Goal: Information Seeking & Learning: Find specific fact

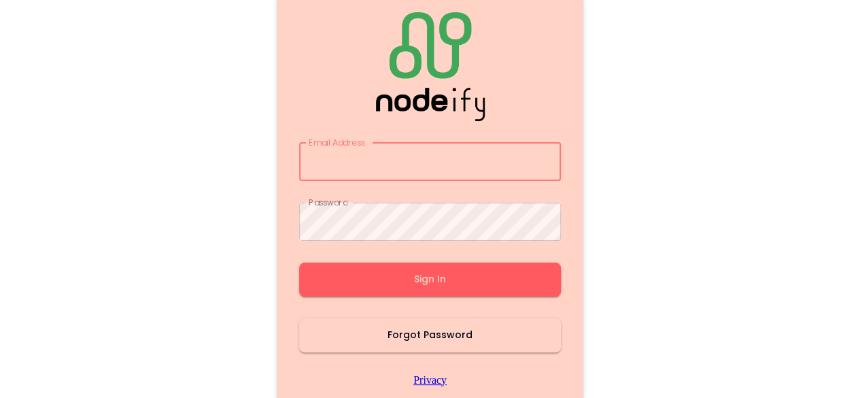
type input "**********"
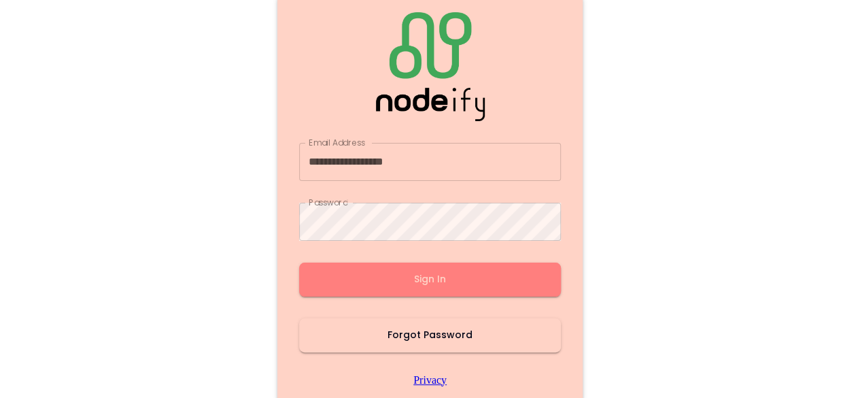
click at [422, 290] on button "Sign In" at bounding box center [430, 279] width 262 height 34
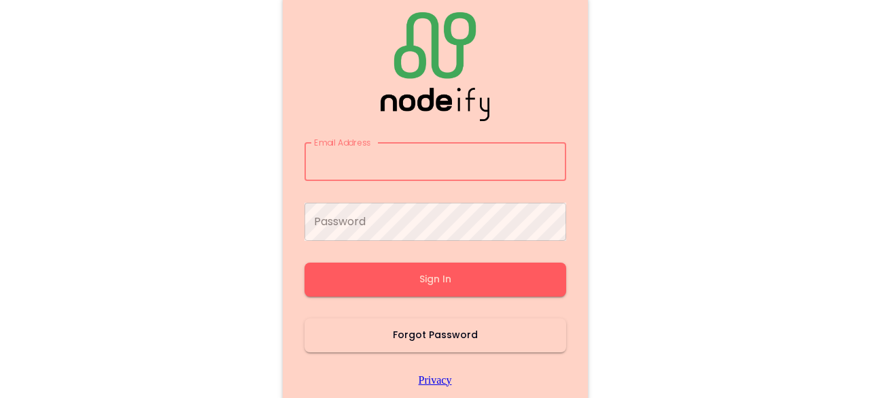
type input "**********"
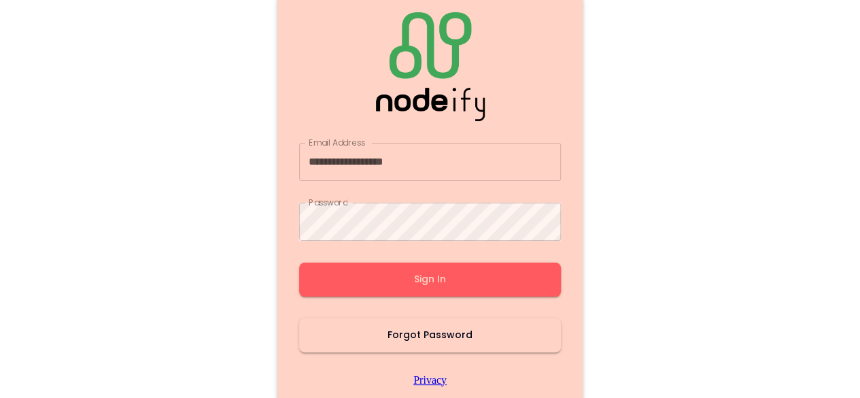
drag, startPoint x: 422, startPoint y: 290, endPoint x: 409, endPoint y: 282, distance: 15.3
click at [409, 282] on button "Sign In" at bounding box center [430, 279] width 262 height 34
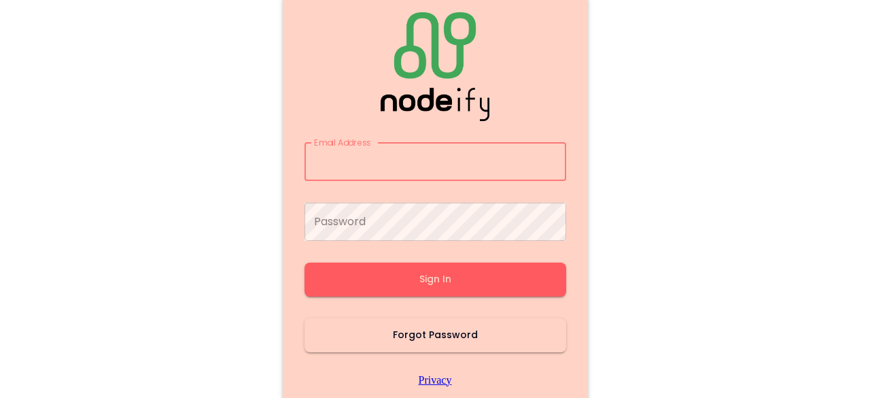
type input "**********"
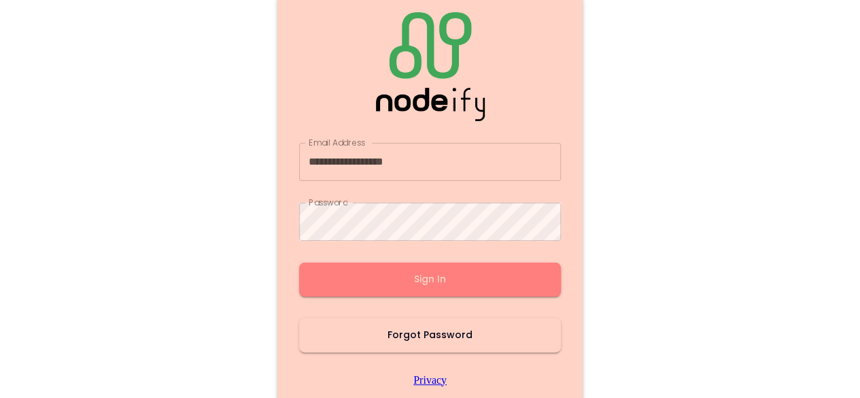
click at [409, 282] on button "Sign In" at bounding box center [430, 279] width 262 height 34
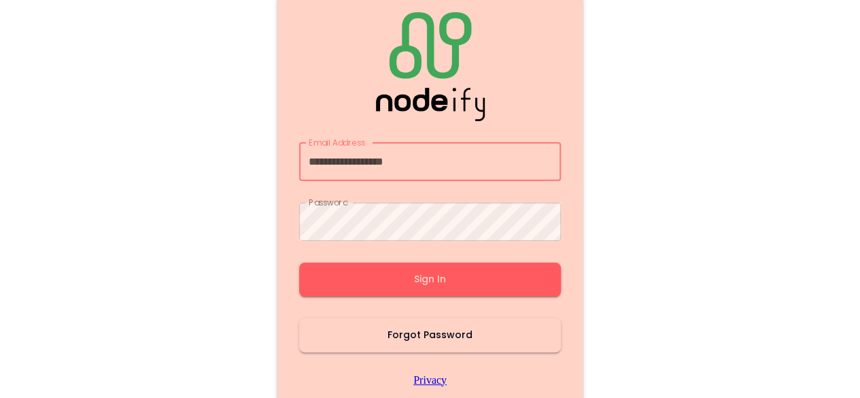
click at [409, 282] on button "Sign In" at bounding box center [430, 279] width 262 height 34
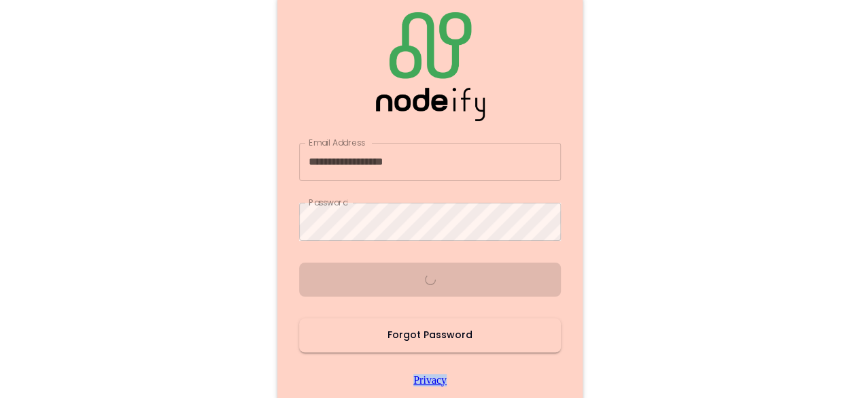
click at [409, 282] on div "**********" at bounding box center [430, 199] width 262 height 374
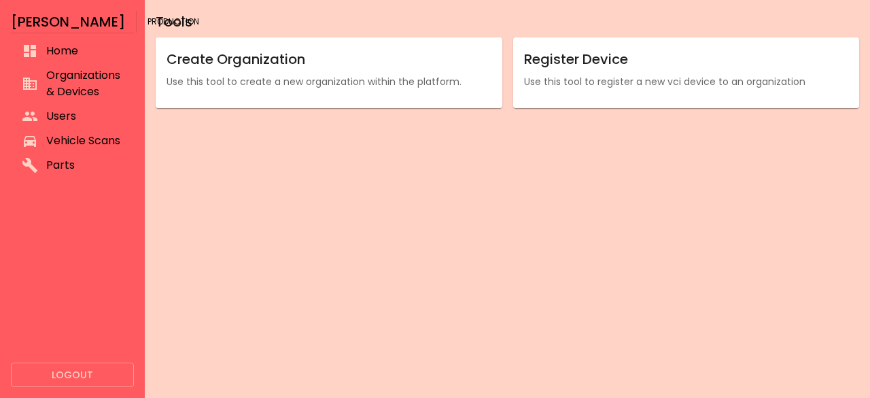
click at [409, 281] on div "Tools Create Organization Use this tool to create a new organization within the…" at bounding box center [507, 199] width 725 height 398
click at [410, 281] on div "Tools Create Organization Use this tool to create a new organization within the…" at bounding box center [507, 199] width 725 height 398
click at [60, 148] on span "Vehicle Scans" at bounding box center [84, 141] width 77 height 16
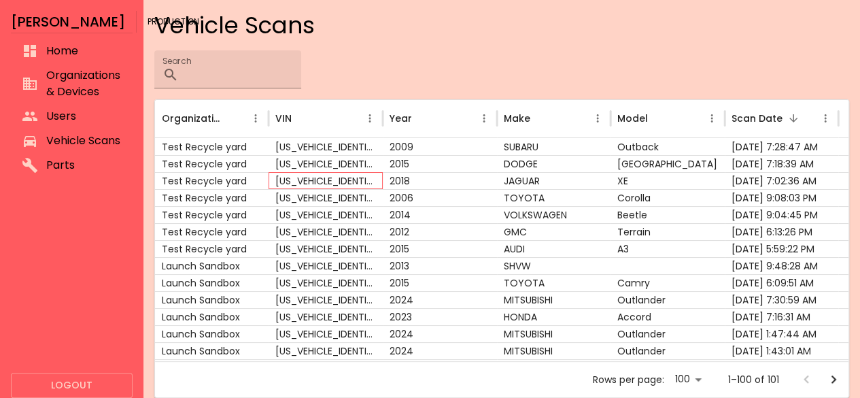
click at [364, 177] on div "[US_VEHICLE_IDENTIFICATION_NUMBER]" at bounding box center [325, 180] width 114 height 17
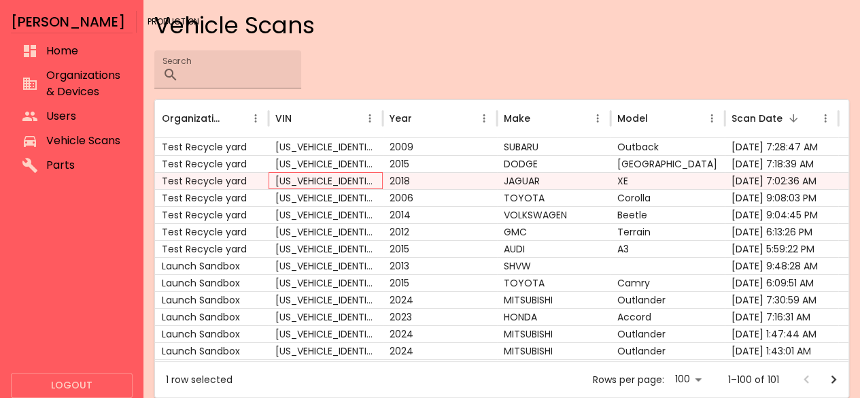
click at [364, 177] on div "[US_VEHICLE_IDENTIFICATION_NUMBER]" at bounding box center [325, 180] width 114 height 17
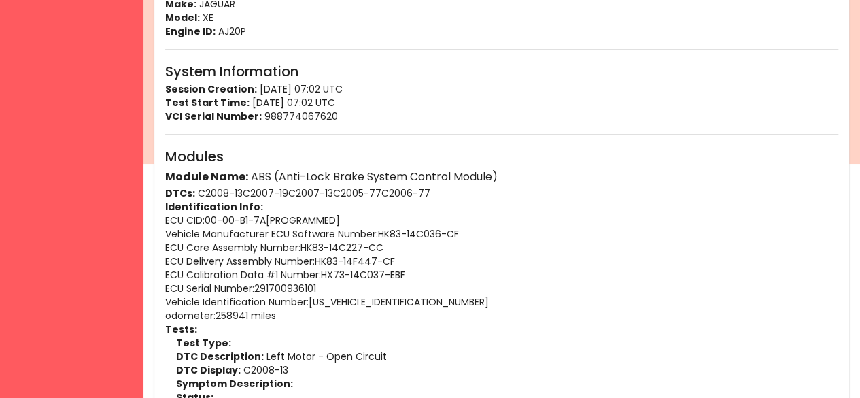
scroll to position [249, 0]
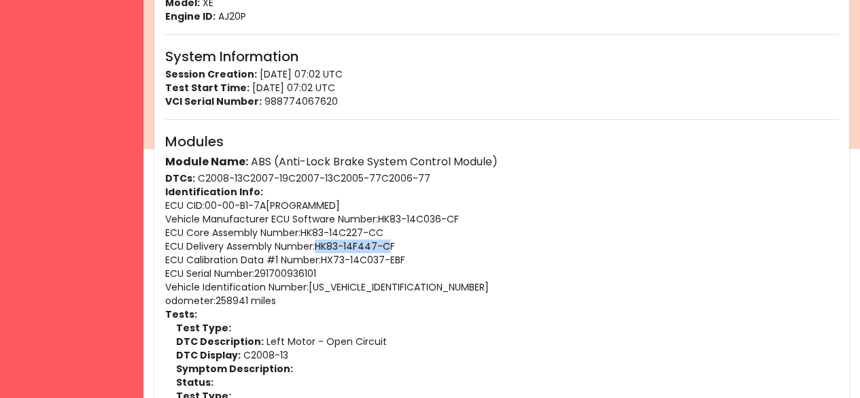
drag, startPoint x: 316, startPoint y: 243, endPoint x: 393, endPoint y: 244, distance: 76.8
click at [393, 244] on p "ECU Delivery Assembly Number : HK83-14F447-CF" at bounding box center [501, 246] width 673 height 14
drag, startPoint x: 396, startPoint y: 245, endPoint x: 317, endPoint y: 248, distance: 78.2
click at [317, 248] on p "ECU Delivery Assembly Number : HK83-14F447-CF" at bounding box center [501, 246] width 673 height 14
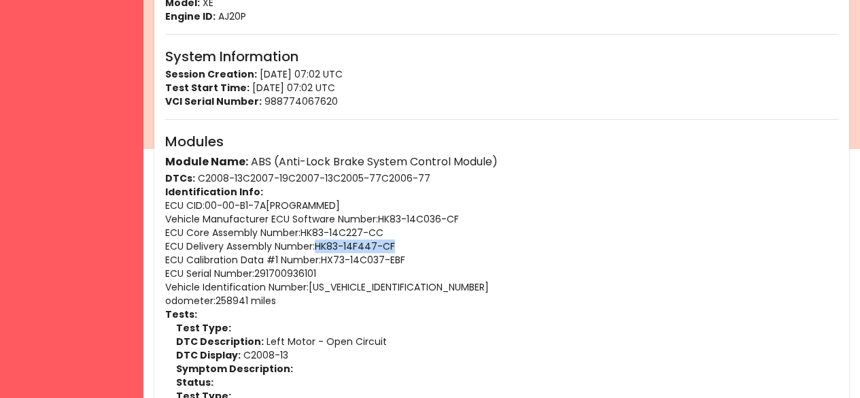
copy p "HK83-14F447-CF"
click at [323, 177] on p "DTCs: C2008-13 C2007-19 C2007-13 C2005-77 C2006-77" at bounding box center [501, 178] width 673 height 14
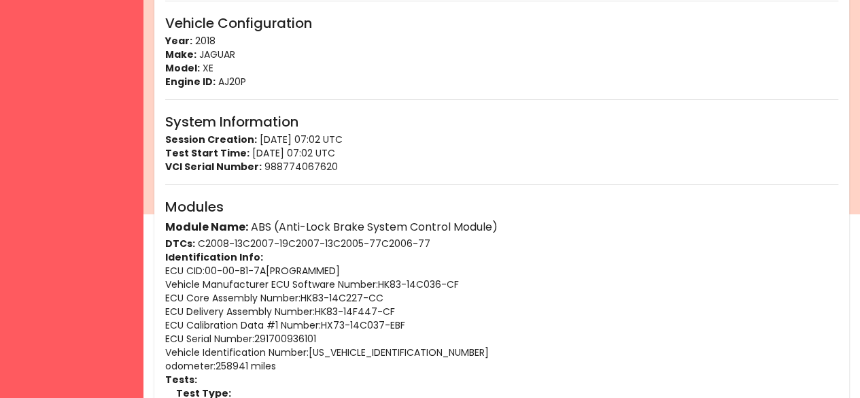
scroll to position [0, 0]
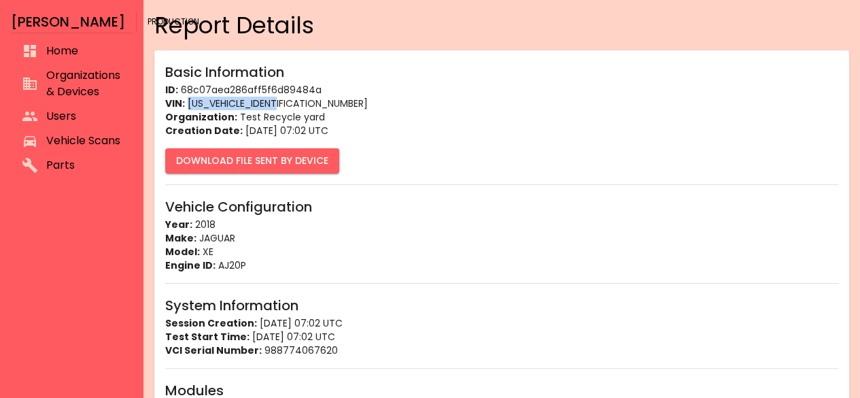
drag, startPoint x: 285, startPoint y: 102, endPoint x: 186, endPoint y: 98, distance: 99.3
click at [186, 98] on p "VIN: [US_VEHICLE_IDENTIFICATION_NUMBER]" at bounding box center [501, 104] width 673 height 14
copy p "[US_VEHICLE_IDENTIFICATION_NUMBER]"
click at [302, 109] on p "VIN: [US_VEHICLE_IDENTIFICATION_NUMBER]" at bounding box center [501, 104] width 673 height 14
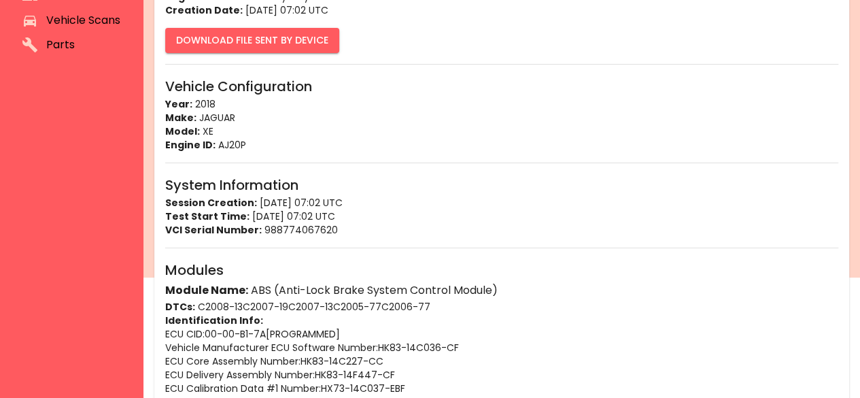
scroll to position [126, 0]
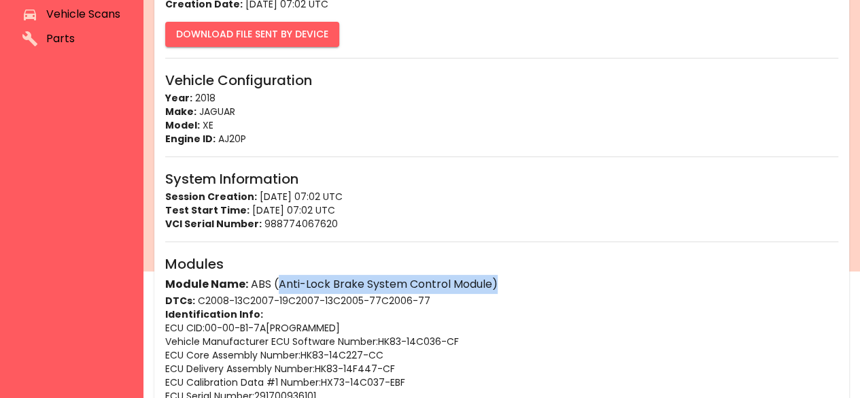
drag, startPoint x: 508, startPoint y: 283, endPoint x: 276, endPoint y: 279, distance: 232.5
click at [276, 279] on h6 "Module Name: ABS (Anti-Lock Brake System Control Module)" at bounding box center [501, 284] width 673 height 19
copy h6 "Anti-Lock Brake System Control Module)"
drag, startPoint x: 247, startPoint y: 282, endPoint x: 512, endPoint y: 278, distance: 265.1
click at [512, 278] on h6 "Module Name: ABS (Anti-Lock Brake System Control Module)" at bounding box center [501, 284] width 673 height 19
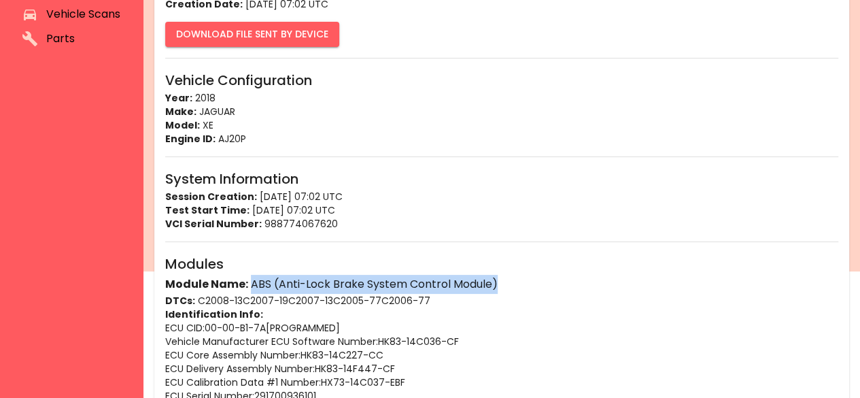
copy h6 "ABS (Anti-Lock Brake System Control Module)"
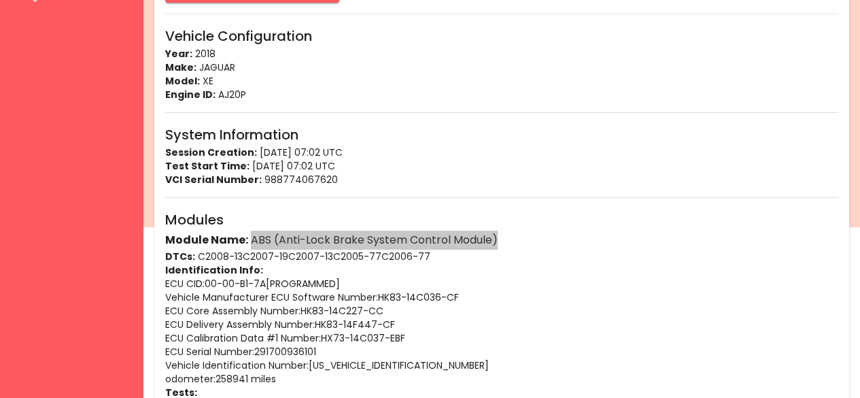
scroll to position [171, 0]
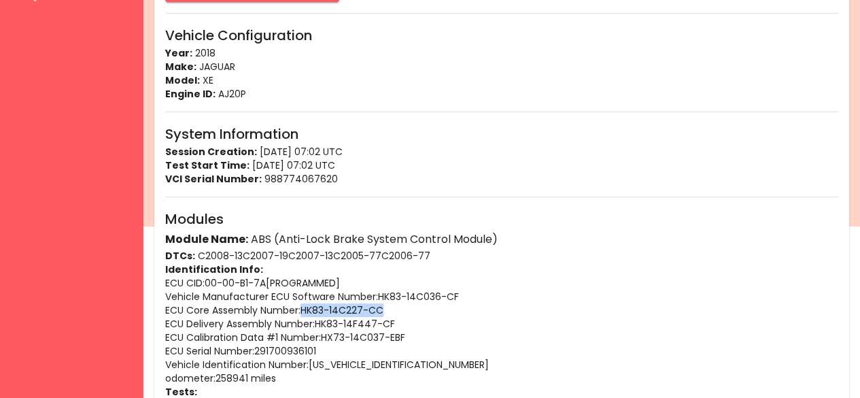
drag, startPoint x: 398, startPoint y: 307, endPoint x: 305, endPoint y: 309, distance: 93.1
click at [305, 309] on p "ECU Core Assembly Number : HK83-14C227-CC" at bounding box center [501, 310] width 673 height 14
copy p "HK83-14C227-CC"
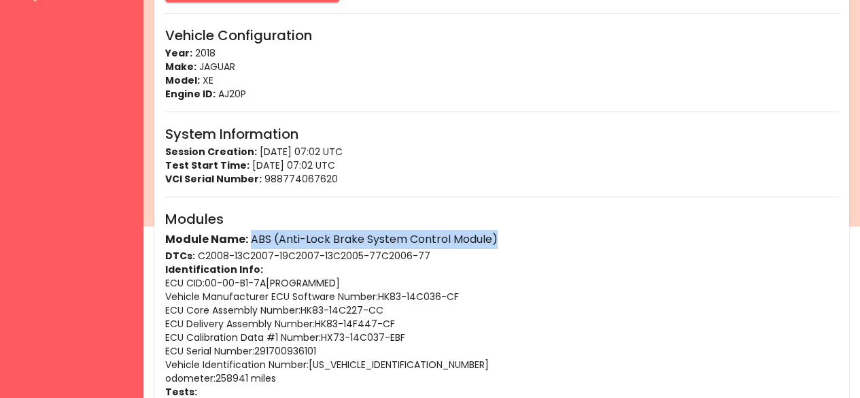
drag, startPoint x: 502, startPoint y: 235, endPoint x: 250, endPoint y: 243, distance: 252.3
click at [250, 243] on h6 "Module Name: ABS (Anti-Lock Brake System Control Module)" at bounding box center [501, 239] width 673 height 19
copy h6 "ABS (Anti-Lock Brake System Control Module)"
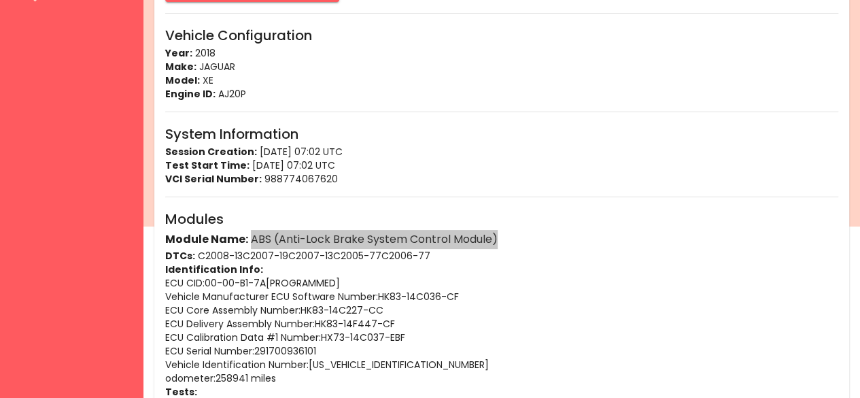
scroll to position [154, 0]
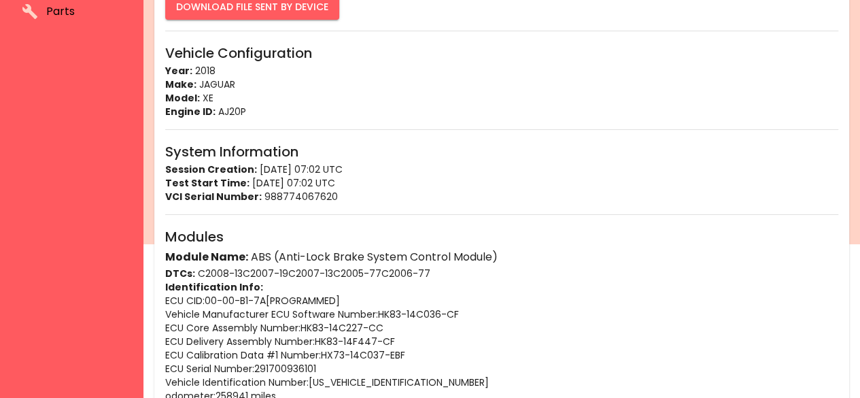
click at [251, 73] on p "Year: 2018" at bounding box center [501, 71] width 673 height 14
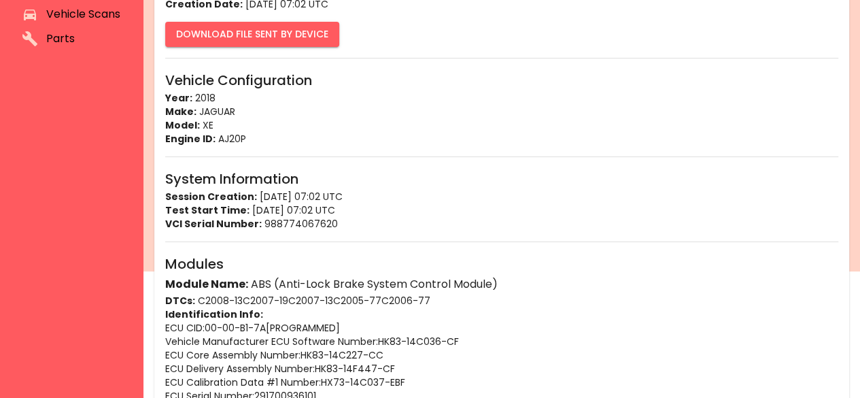
scroll to position [0, 0]
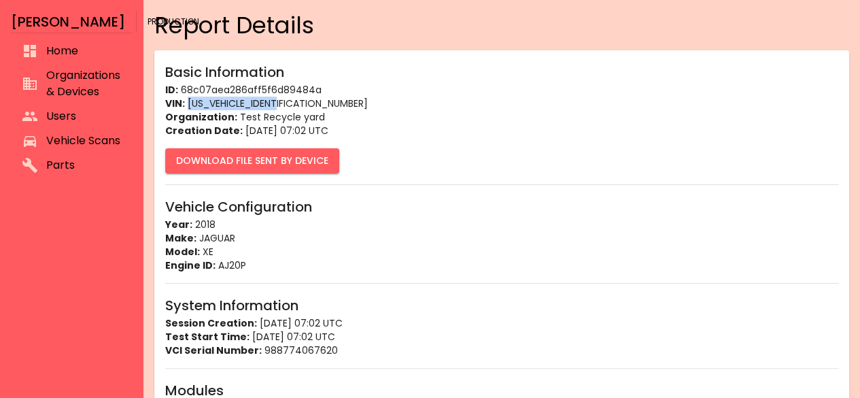
drag, startPoint x: 284, startPoint y: 103, endPoint x: 186, endPoint y: 106, distance: 97.9
click at [186, 106] on p "VIN: [US_VEHICLE_IDENTIFICATION_NUMBER]" at bounding box center [501, 104] width 673 height 14
copy p "[US_VEHICLE_IDENTIFICATION_NUMBER]"
click at [321, 94] on p "ID: 68c07aea286aff5f6d89484a" at bounding box center [501, 90] width 673 height 14
drag, startPoint x: 301, startPoint y: 101, endPoint x: 188, endPoint y: 102, distance: 112.8
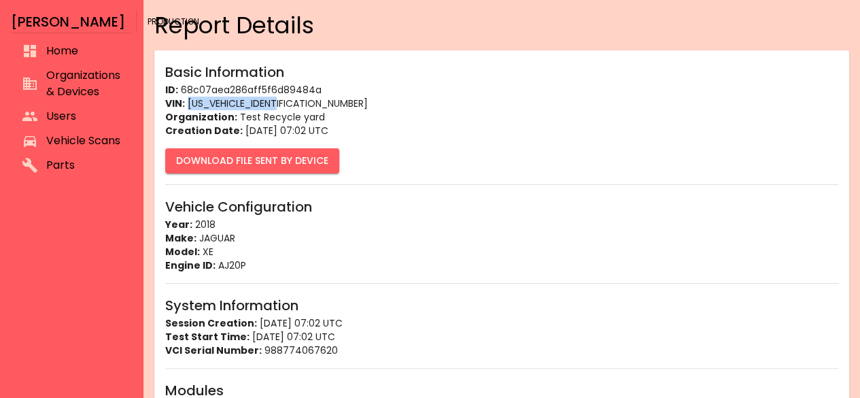
click at [188, 102] on p "VIN: [US_VEHICLE_IDENTIFICATION_NUMBER]" at bounding box center [501, 104] width 673 height 14
copy p "[US_VEHICLE_IDENTIFICATION_NUMBER]"
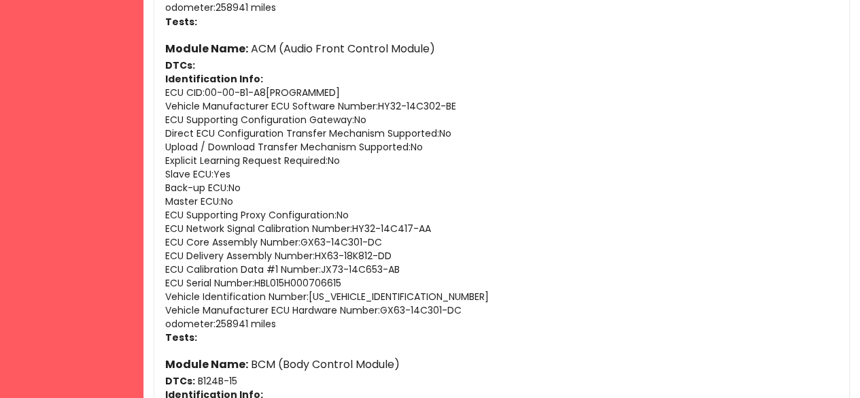
scroll to position [1170, 0]
drag, startPoint x: 249, startPoint y: 47, endPoint x: 476, endPoint y: 50, distance: 227.0
click at [476, 50] on h6 "Module Name: ACM (Audio Front Control Module)" at bounding box center [501, 48] width 673 height 19
copy h6 "ACM (Audio Front Control Module)"
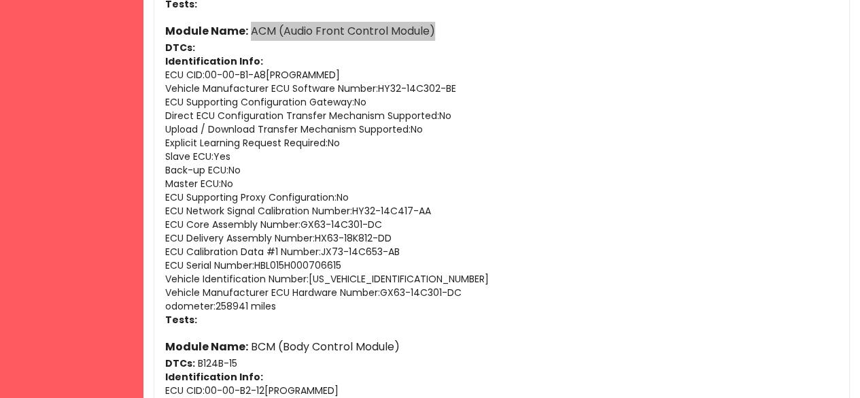
scroll to position [1188, 0]
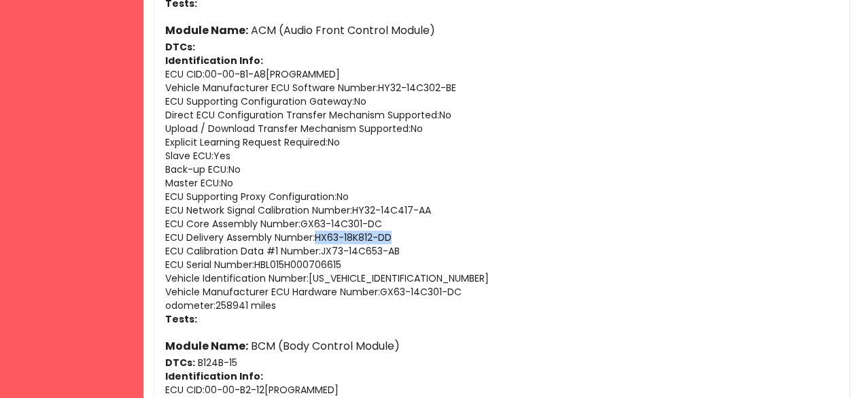
drag, startPoint x: 419, startPoint y: 241, endPoint x: 320, endPoint y: 237, distance: 98.6
click at [320, 237] on p "ECU Delivery Assembly Number : HX63-18K812-DD" at bounding box center [501, 237] width 673 height 14
copy p "HX63-18K812-DD"
click at [404, 242] on p "ECU Delivery Assembly Number : HX63-18K812-DD" at bounding box center [501, 237] width 673 height 14
drag, startPoint x: 390, startPoint y: 236, endPoint x: 336, endPoint y: 236, distance: 54.4
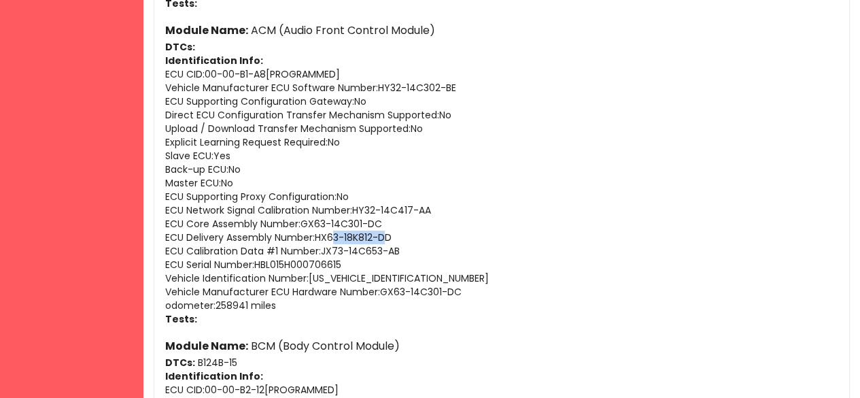
click at [336, 236] on p "ECU Delivery Assembly Number : HX63-18K812-DD" at bounding box center [501, 237] width 673 height 14
drag, startPoint x: 402, startPoint y: 234, endPoint x: 307, endPoint y: 241, distance: 95.4
click at [307, 241] on p "ECU Delivery Assembly Number : HX63-18K812-DD" at bounding box center [501, 237] width 673 height 14
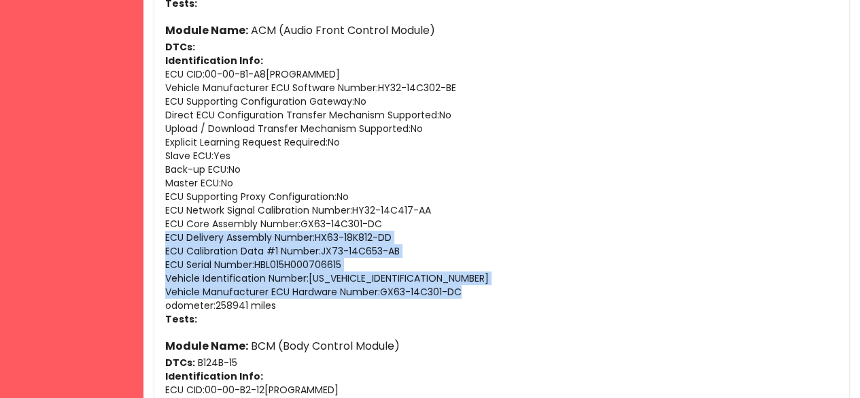
drag, startPoint x: 166, startPoint y: 234, endPoint x: 487, endPoint y: 293, distance: 326.2
click at [487, 293] on div "Module Name: ACM (Audio Front Control Module) DTCs: Identification Info: ECU CI…" at bounding box center [501, 173] width 673 height 304
click at [322, 266] on p "ECU Serial Number : HBL015H000706615" at bounding box center [501, 265] width 673 height 14
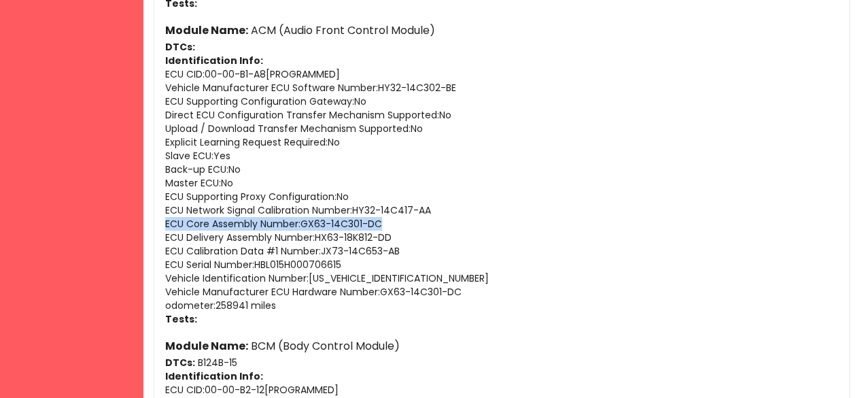
drag, startPoint x: 408, startPoint y: 228, endPoint x: 159, endPoint y: 223, distance: 248.8
drag, startPoint x: 402, startPoint y: 222, endPoint x: 163, endPoint y: 224, distance: 239.2
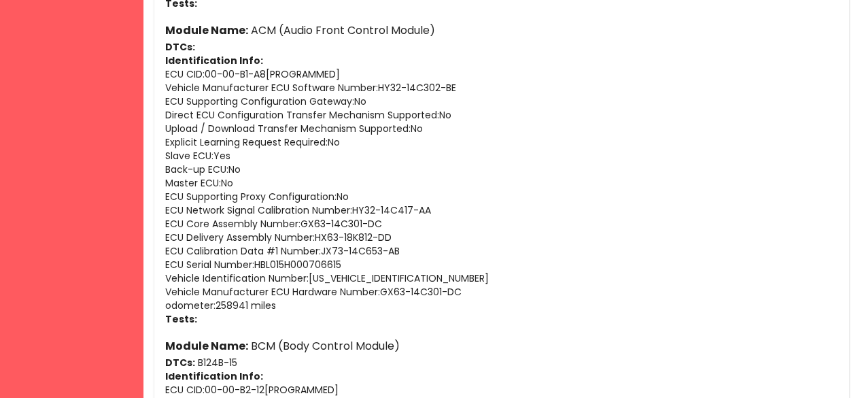
click at [394, 215] on p "ECU Network Signal Calibration Number : HY32-14C417-AA" at bounding box center [501, 210] width 673 height 14
drag, startPoint x: 389, startPoint y: 222, endPoint x: 304, endPoint y: 228, distance: 84.4
click at [304, 228] on p "ECU Core Assembly Number : GX63-14C301-DC" at bounding box center [501, 224] width 673 height 14
drag, startPoint x: 395, startPoint y: 234, endPoint x: 318, endPoint y: 237, distance: 76.9
click at [318, 237] on p "ECU Delivery Assembly Number : HX63-18K812-DD" at bounding box center [501, 237] width 673 height 14
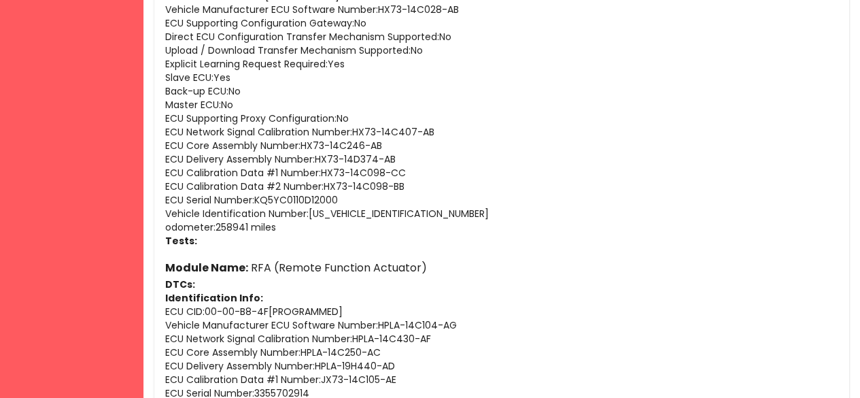
scroll to position [5667, 0]
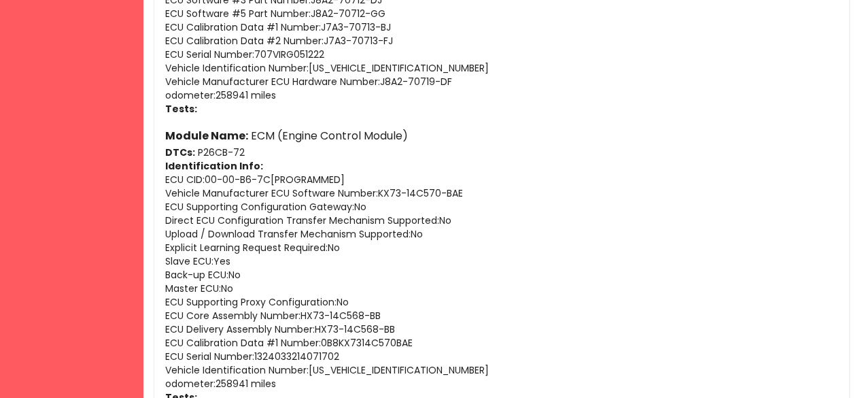
scroll to position [6443, 0]
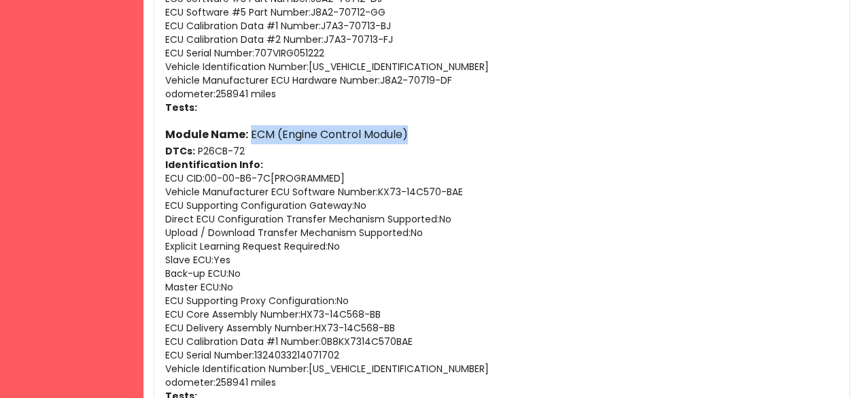
drag, startPoint x: 440, startPoint y: 131, endPoint x: 249, endPoint y: 132, distance: 191.7
click at [249, 132] on h6 "Module Name: ECM (Engine Control Module)" at bounding box center [501, 134] width 673 height 19
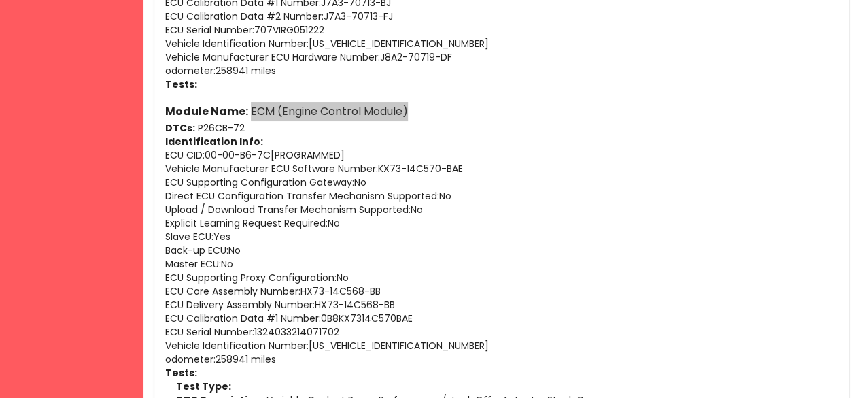
scroll to position [6467, 0]
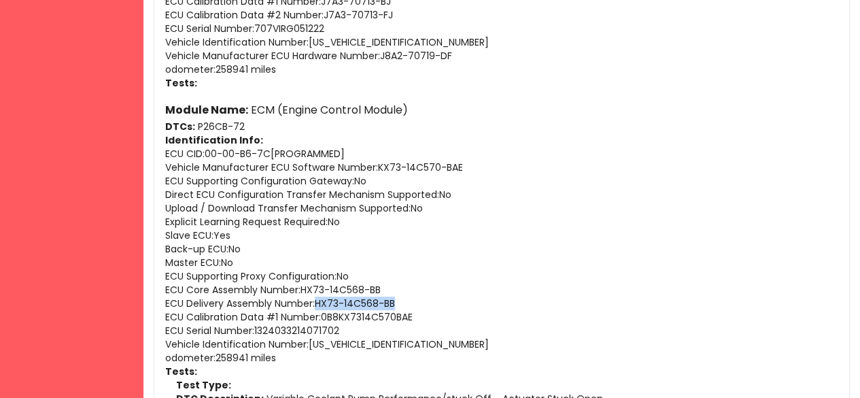
drag, startPoint x: 405, startPoint y: 298, endPoint x: 319, endPoint y: 298, distance: 85.6
click at [319, 298] on p "ECU Delivery Assembly Number : HX73-14C568-BB" at bounding box center [501, 303] width 673 height 14
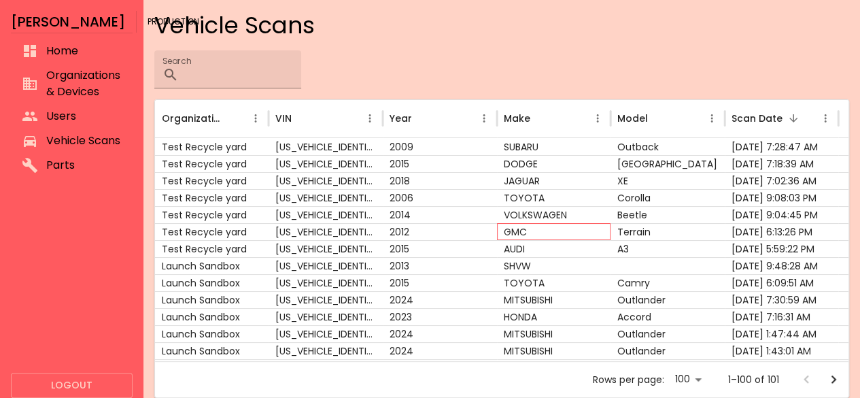
click at [523, 233] on div "GMC" at bounding box center [554, 231] width 114 height 17
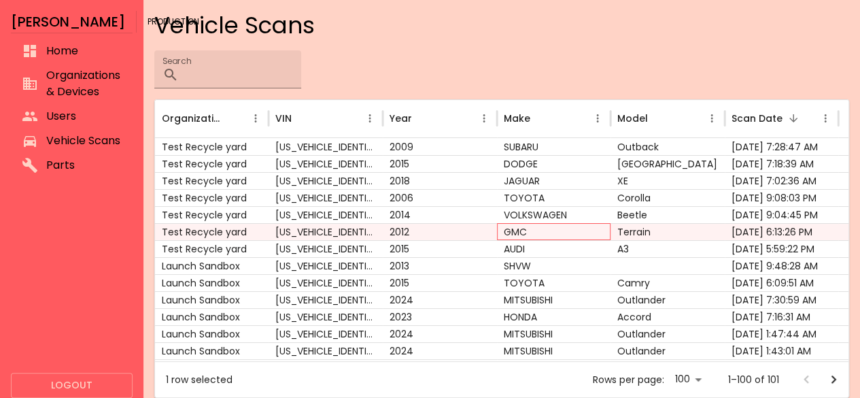
click at [523, 233] on div "GMC" at bounding box center [554, 231] width 114 height 17
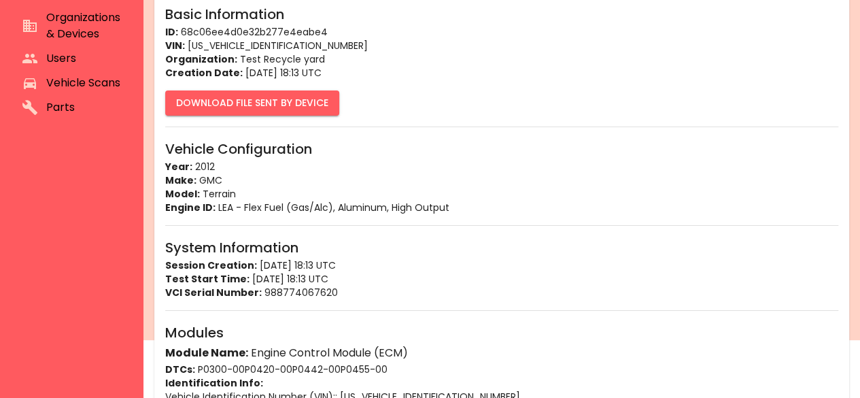
scroll to position [56, 0]
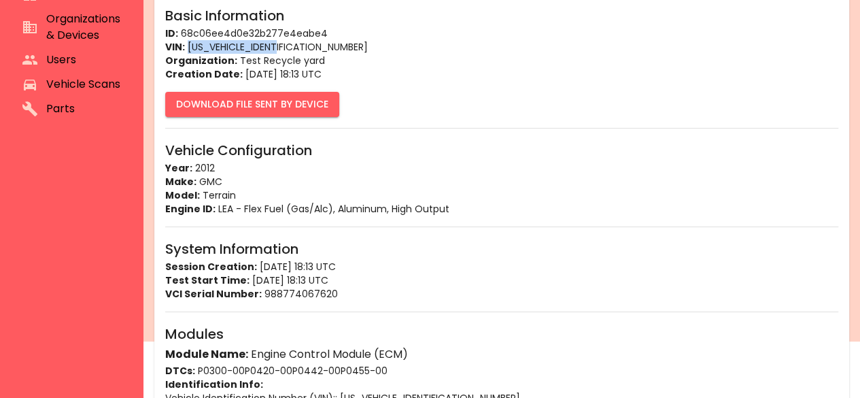
drag, startPoint x: 314, startPoint y: 42, endPoint x: 188, endPoint y: 44, distance: 126.4
click at [188, 44] on p "VIN: [US_VEHICLE_IDENTIFICATION_NUMBER]" at bounding box center [501, 47] width 673 height 14
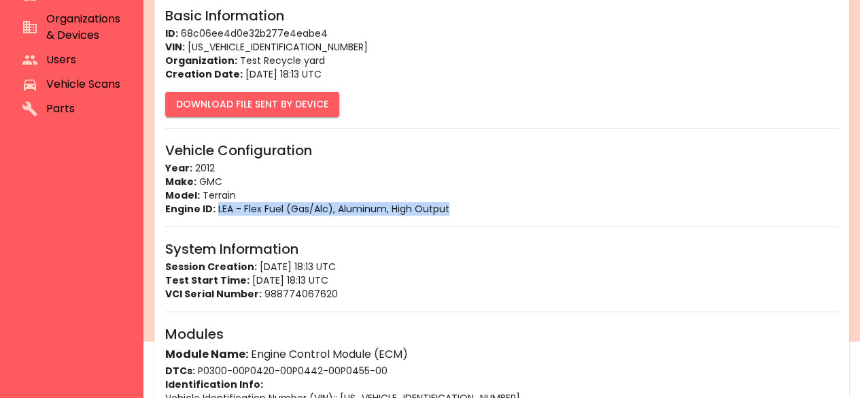
drag, startPoint x: 460, startPoint y: 210, endPoint x: 214, endPoint y: 205, distance: 246.1
click at [214, 205] on p "Engine ID: LEA - Flex Fuel (Gas/Alc), Aluminum, High Output" at bounding box center [501, 209] width 673 height 14
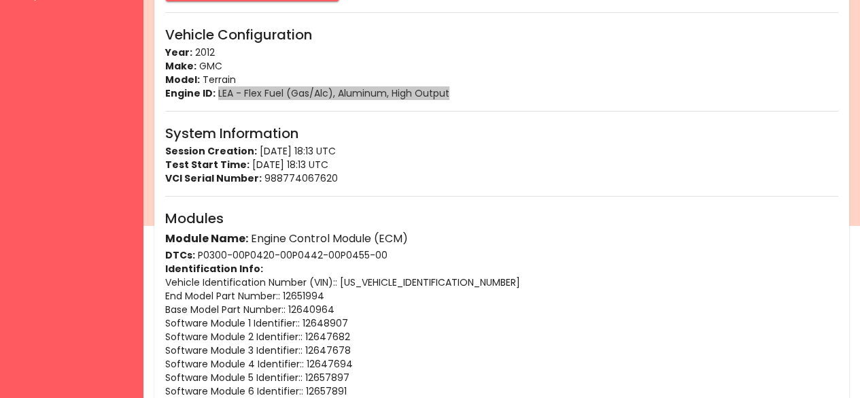
scroll to position [173, 0]
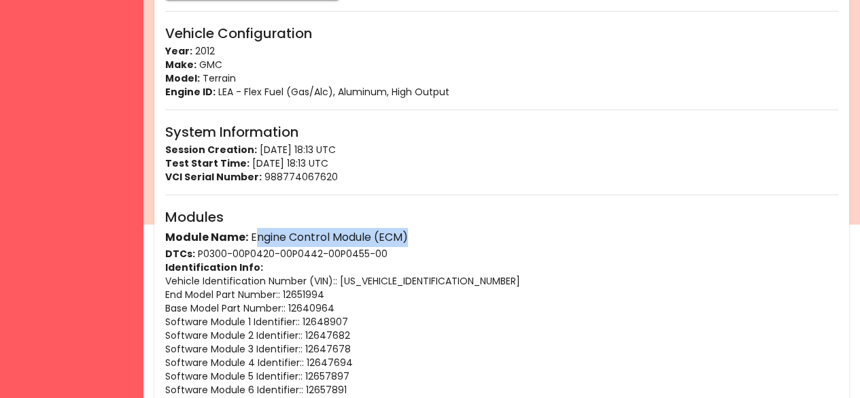
drag, startPoint x: 417, startPoint y: 238, endPoint x: 251, endPoint y: 237, distance: 165.2
click at [251, 237] on h6 "Module Name: Engine Control Module (ECM)" at bounding box center [501, 237] width 673 height 19
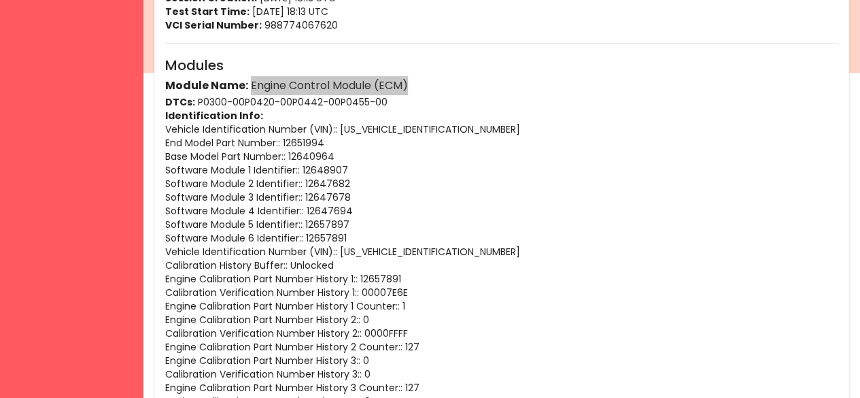
scroll to position [328, 0]
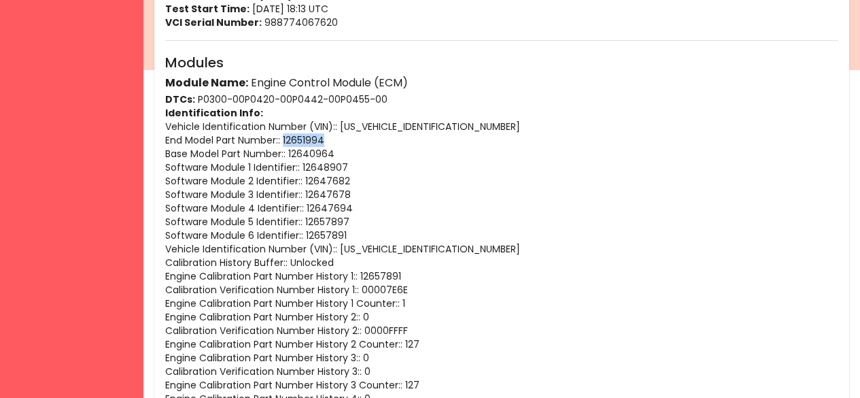
drag, startPoint x: 337, startPoint y: 137, endPoint x: 286, endPoint y: 142, distance: 51.3
click at [286, 142] on p "End Model Part Number : : 12651994" at bounding box center [501, 140] width 673 height 14
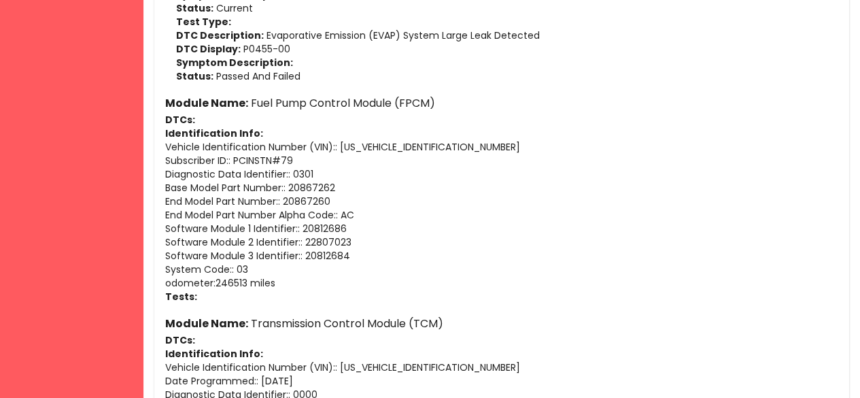
scroll to position [1222, 0]
drag, startPoint x: 353, startPoint y: 197, endPoint x: 287, endPoint y: 203, distance: 65.5
click at [287, 203] on p "End Model Part Number : : 20867260" at bounding box center [501, 201] width 673 height 14
click at [423, 219] on p "End Model Part Number Alpha Code : : AC" at bounding box center [501, 214] width 673 height 14
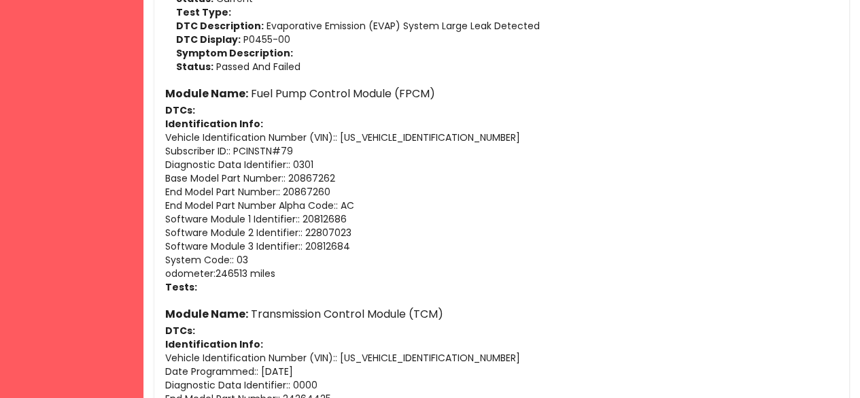
scroll to position [1231, 0]
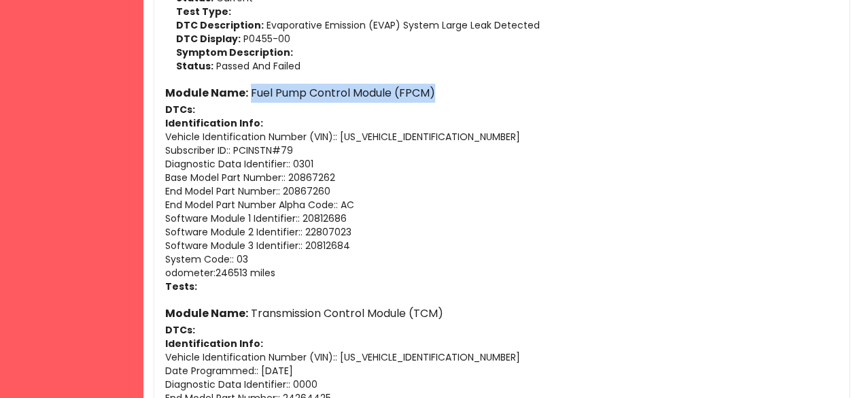
drag, startPoint x: 451, startPoint y: 93, endPoint x: 251, endPoint y: 86, distance: 200.6
click at [251, 86] on h6 "Module Name: Fuel Pump Control Module (FPCM)" at bounding box center [501, 93] width 673 height 19
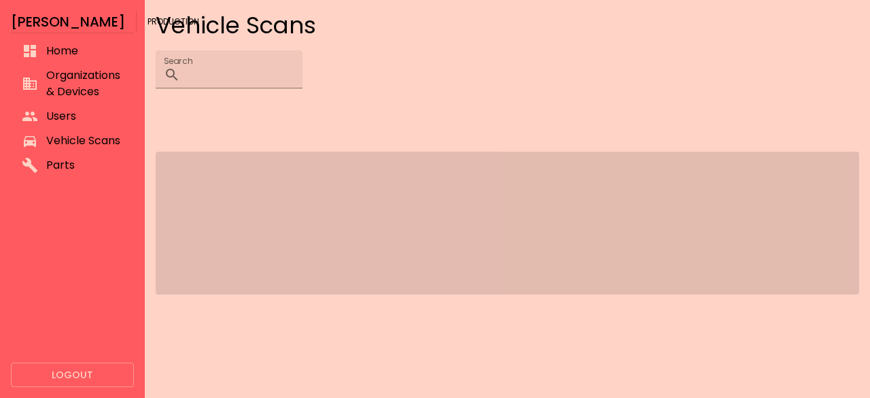
click at [431, 160] on span at bounding box center [507, 223] width 703 height 143
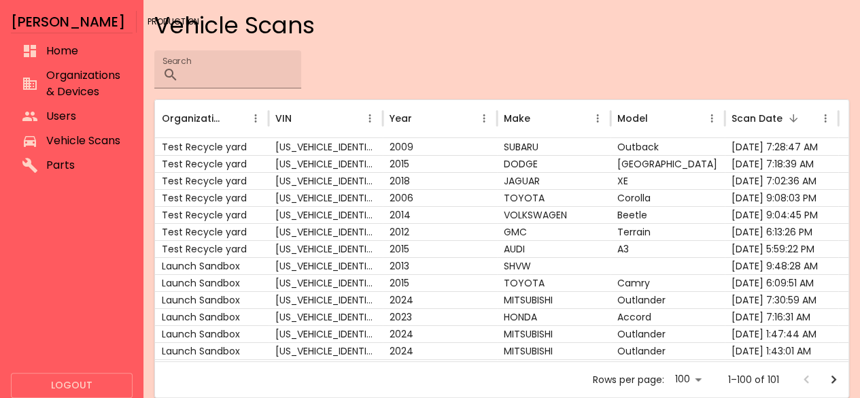
click at [424, 73] on div "Search ​" at bounding box center [501, 69] width 695 height 38
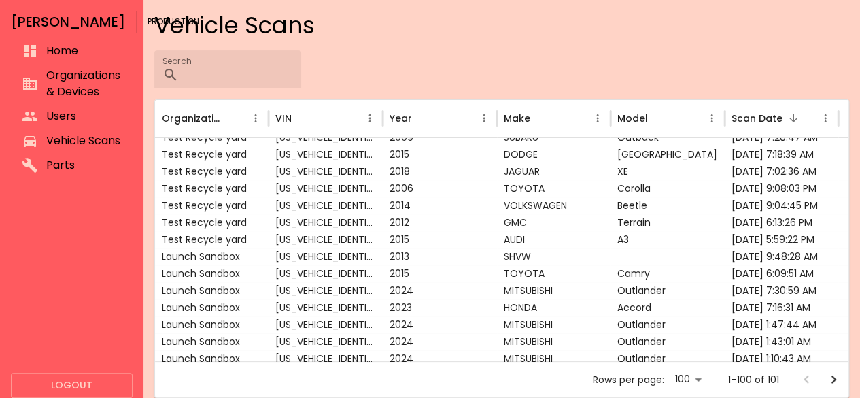
scroll to position [8, 0]
click at [493, 205] on div "2014" at bounding box center [440, 204] width 114 height 17
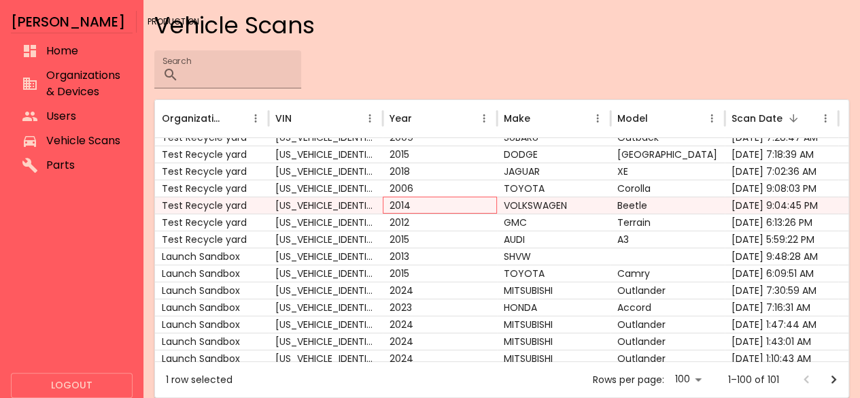
click at [493, 205] on div "2014" at bounding box center [440, 204] width 114 height 17
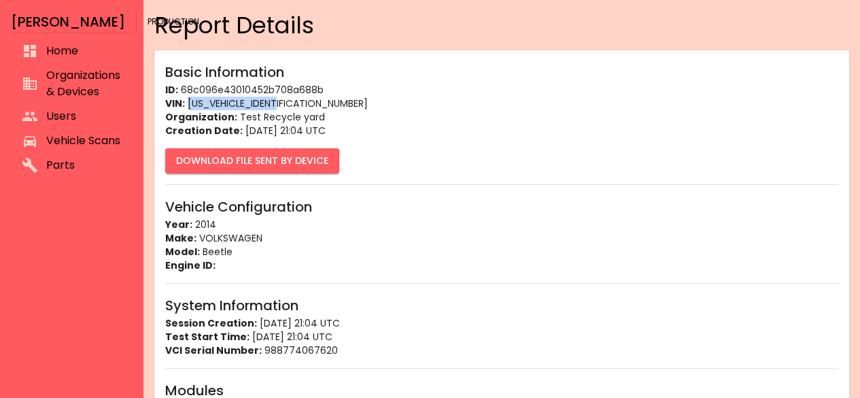
drag, startPoint x: 324, startPoint y: 100, endPoint x: 189, endPoint y: 104, distance: 134.6
click at [189, 104] on p "VIN: [US_VEHICLE_IDENTIFICATION_NUMBER]" at bounding box center [501, 104] width 673 height 14
click at [243, 260] on p "Engine ID:" at bounding box center [501, 265] width 673 height 14
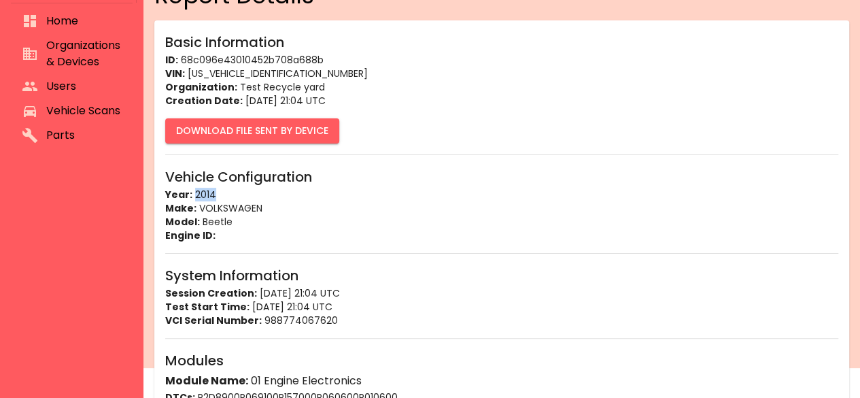
drag, startPoint x: 234, startPoint y: 198, endPoint x: 195, endPoint y: 195, distance: 38.8
click at [195, 195] on p "Year: 2014" at bounding box center [501, 195] width 673 height 14
drag, startPoint x: 234, startPoint y: 219, endPoint x: 203, endPoint y: 218, distance: 31.3
click at [203, 218] on p "Model: Beetle" at bounding box center [501, 222] width 673 height 14
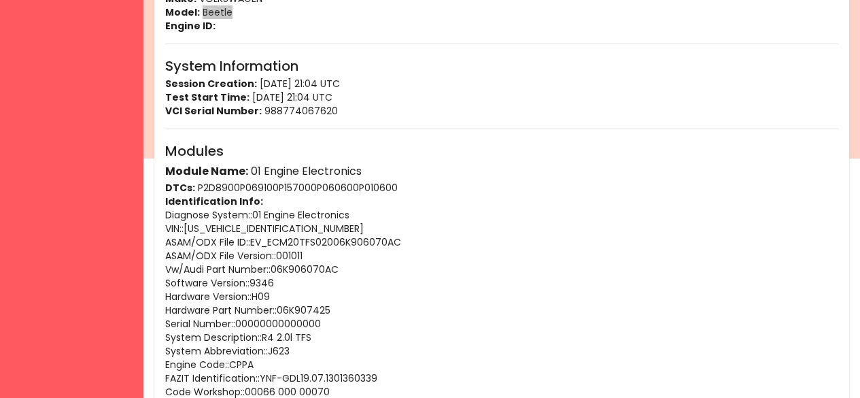
scroll to position [240, 0]
drag, startPoint x: 370, startPoint y: 167, endPoint x: 264, endPoint y: 171, distance: 106.8
click at [264, 171] on h6 "Module Name: 01 Engine Electronics" at bounding box center [501, 170] width 673 height 19
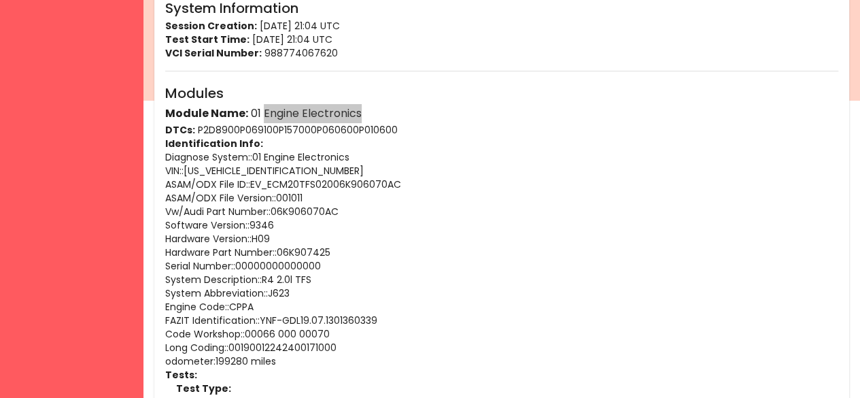
scroll to position [301, 0]
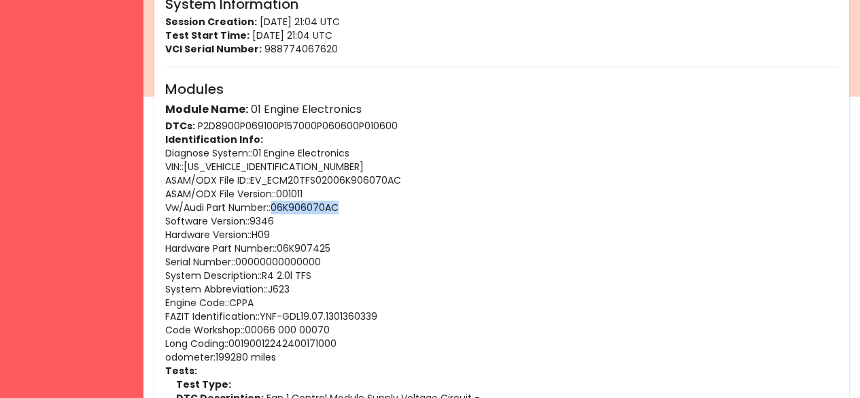
drag, startPoint x: 351, startPoint y: 206, endPoint x: 277, endPoint y: 206, distance: 74.1
click at [277, 206] on p "Vw/Audi Part Number: : 06K906070AC" at bounding box center [501, 207] width 673 height 14
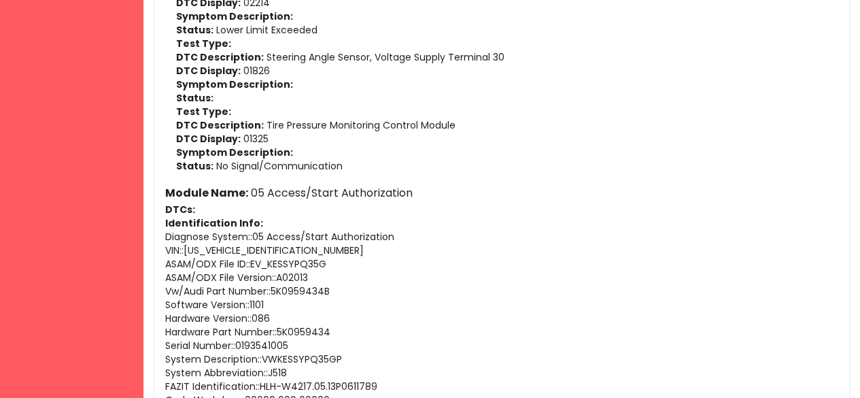
scroll to position [1466, 0]
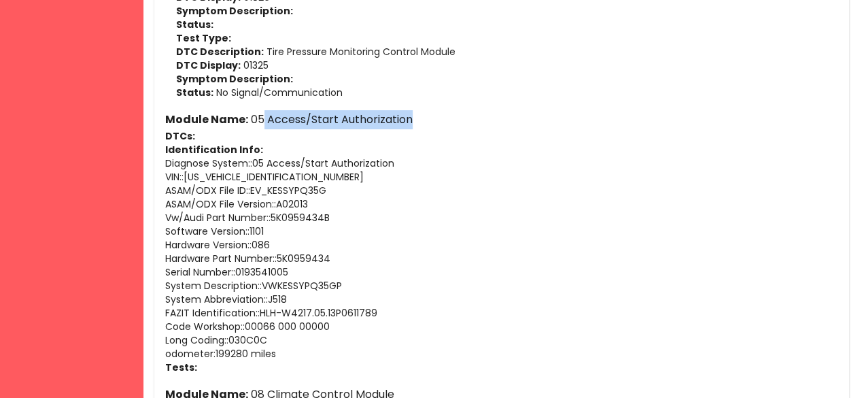
drag, startPoint x: 422, startPoint y: 118, endPoint x: 262, endPoint y: 119, distance: 159.7
click at [262, 119] on h6 "Module Name: 05 Access/Start Authorization" at bounding box center [501, 119] width 673 height 19
click at [389, 236] on p "Software Version: : 1101" at bounding box center [501, 231] width 673 height 14
click at [343, 254] on p "Hardware Part Number: : 5K0959434" at bounding box center [501, 258] width 673 height 14
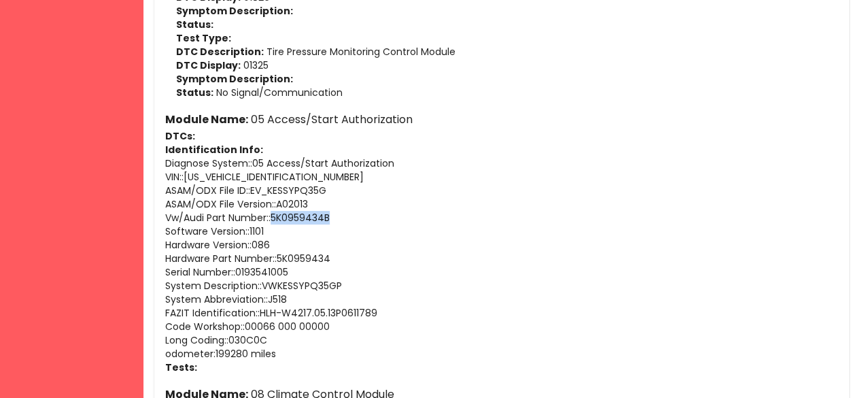
drag, startPoint x: 340, startPoint y: 210, endPoint x: 275, endPoint y: 214, distance: 64.7
click at [275, 214] on p "Vw/Audi Part Number: : 5K0959434B" at bounding box center [501, 218] width 673 height 14
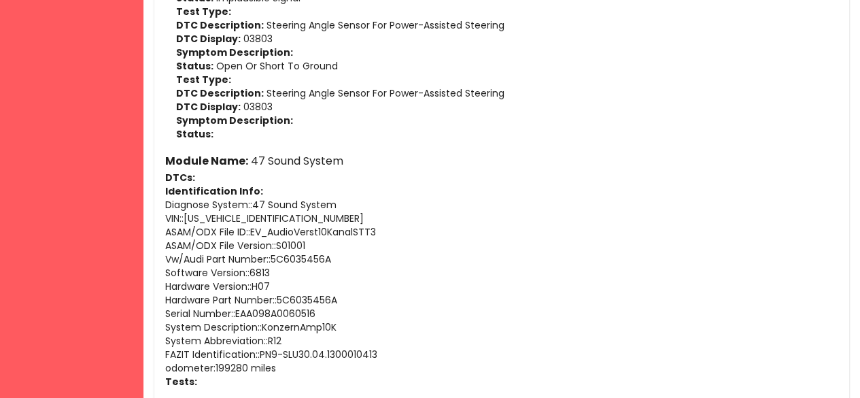
scroll to position [4254, 0]
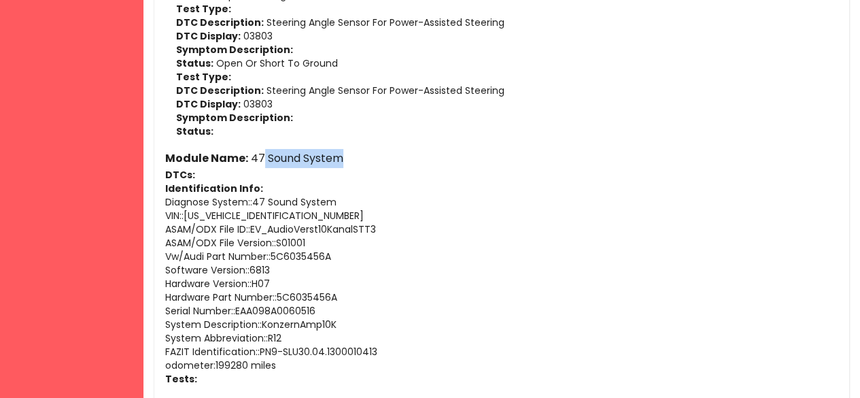
drag, startPoint x: 348, startPoint y: 158, endPoint x: 262, endPoint y: 154, distance: 85.7
click at [262, 154] on h6 "Module Name: 47 Sound System" at bounding box center [501, 158] width 673 height 19
click at [311, 301] on p "Hardware Part Number: : 5C6035456A" at bounding box center [501, 297] width 673 height 14
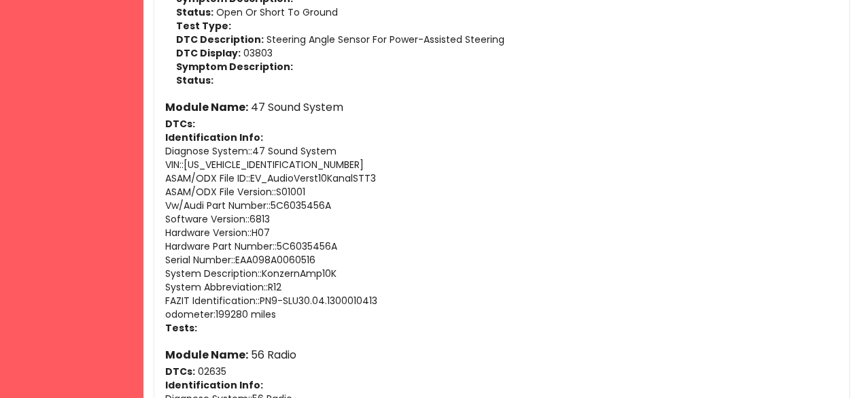
scroll to position [4307, 0]
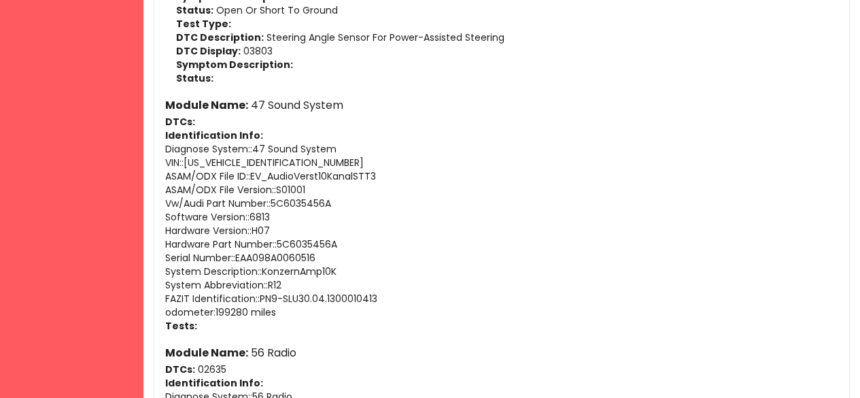
click at [316, 224] on p "Hardware Version: : H07" at bounding box center [501, 231] width 673 height 14
drag, startPoint x: 343, startPoint y: 200, endPoint x: 274, endPoint y: 199, distance: 68.7
click at [274, 199] on p "Vw/Audi Part Number: : 5C6035456A" at bounding box center [501, 203] width 673 height 14
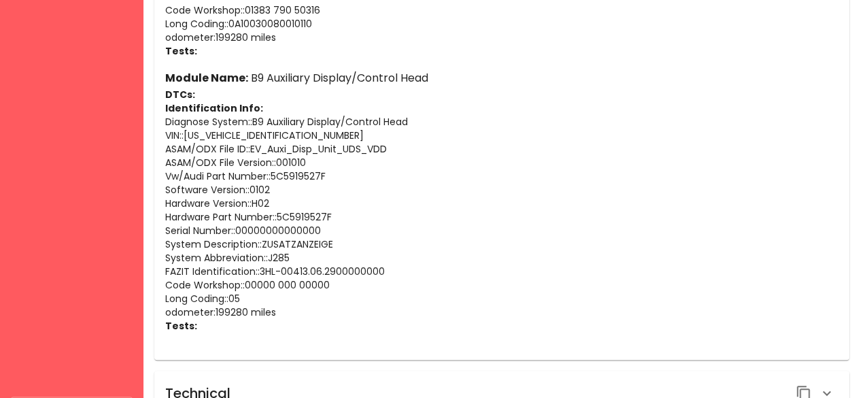
scroll to position [5546, 0]
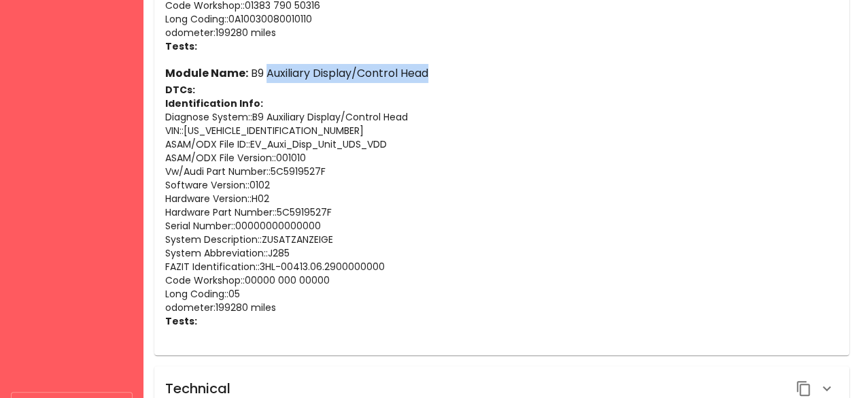
drag, startPoint x: 432, startPoint y: 71, endPoint x: 269, endPoint y: 67, distance: 163.2
click at [269, 67] on h6 "Module Name: B9 Auxiliary Display/Control Head" at bounding box center [501, 73] width 673 height 19
drag, startPoint x: 263, startPoint y: 67, endPoint x: 444, endPoint y: 66, distance: 181.5
click at [444, 66] on h6 "Module Name: B9 Auxiliary Display/Control Head" at bounding box center [501, 73] width 673 height 19
click at [321, 280] on p "Code Workshop: : 00000 000 00000" at bounding box center [501, 280] width 673 height 14
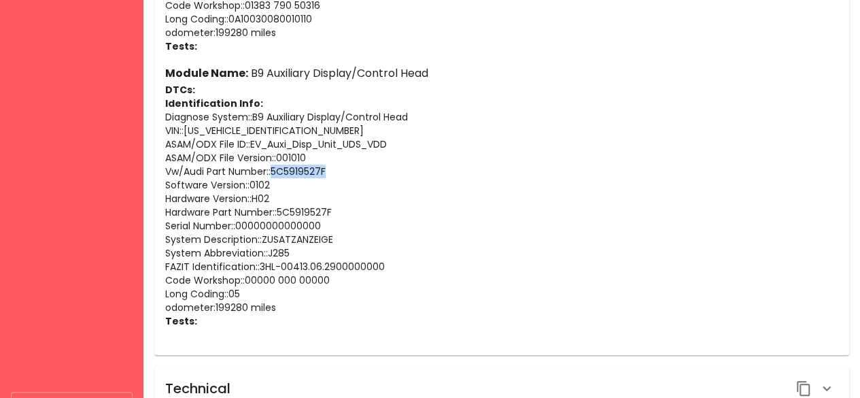
drag, startPoint x: 331, startPoint y: 171, endPoint x: 275, endPoint y: 171, distance: 55.7
click at [275, 171] on p "Vw/Audi Part Number: : 5C5919527F" at bounding box center [501, 171] width 673 height 14
